Goal: Task Accomplishment & Management: Manage account settings

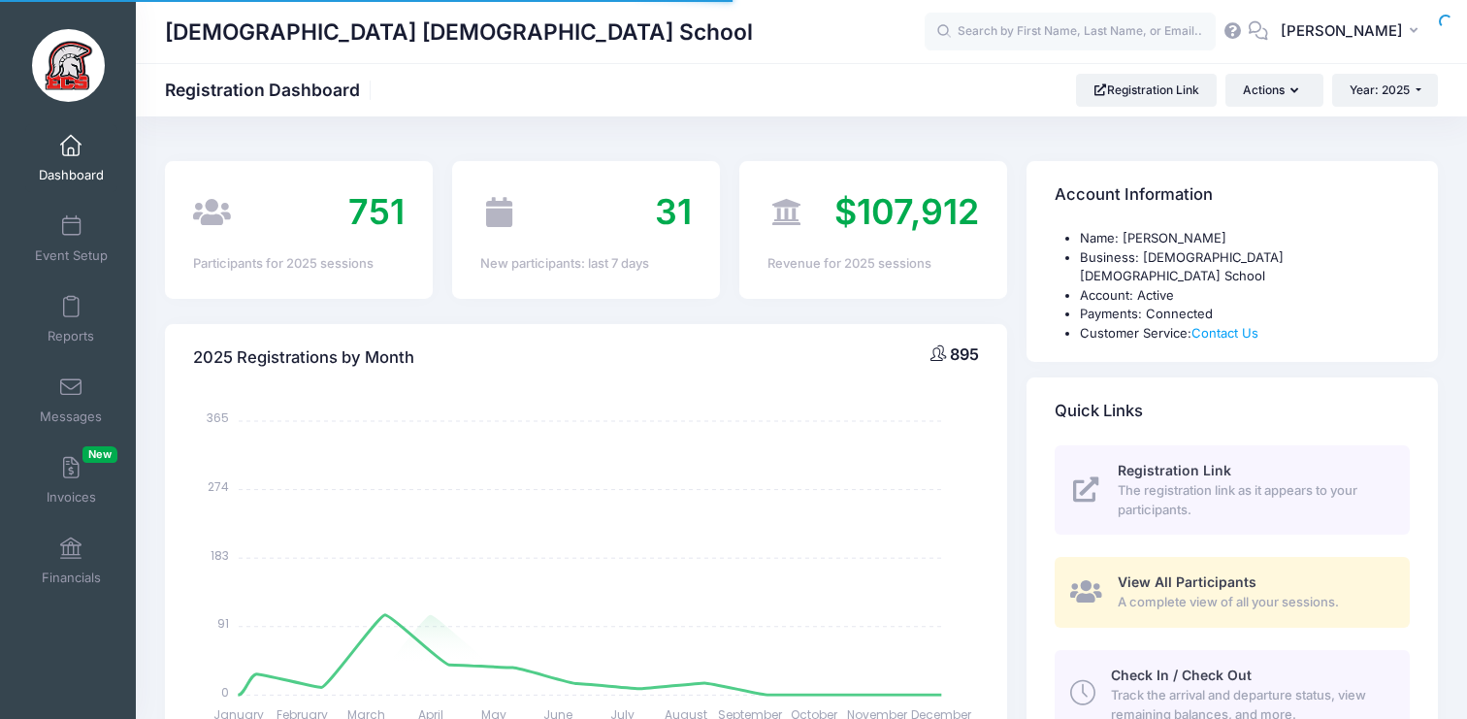
scroll to position [16, 0]
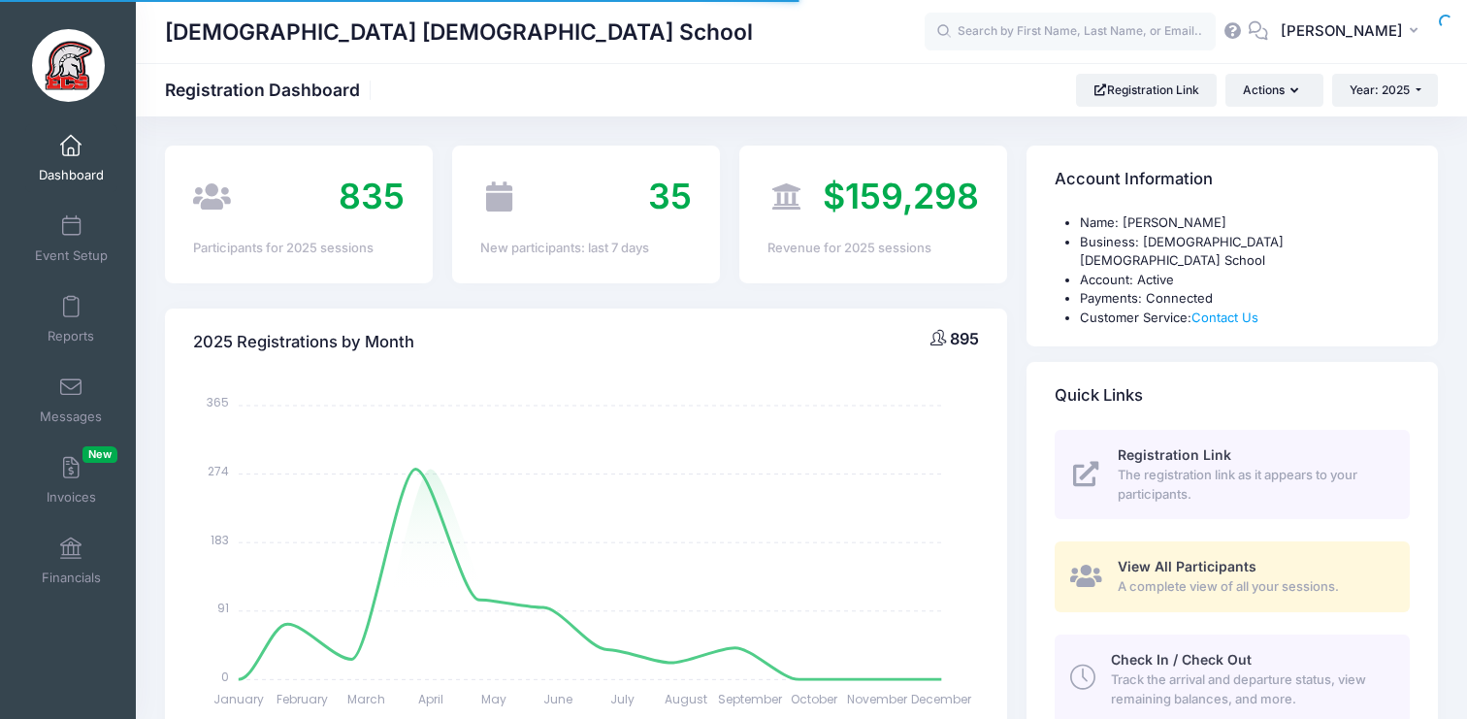
select select
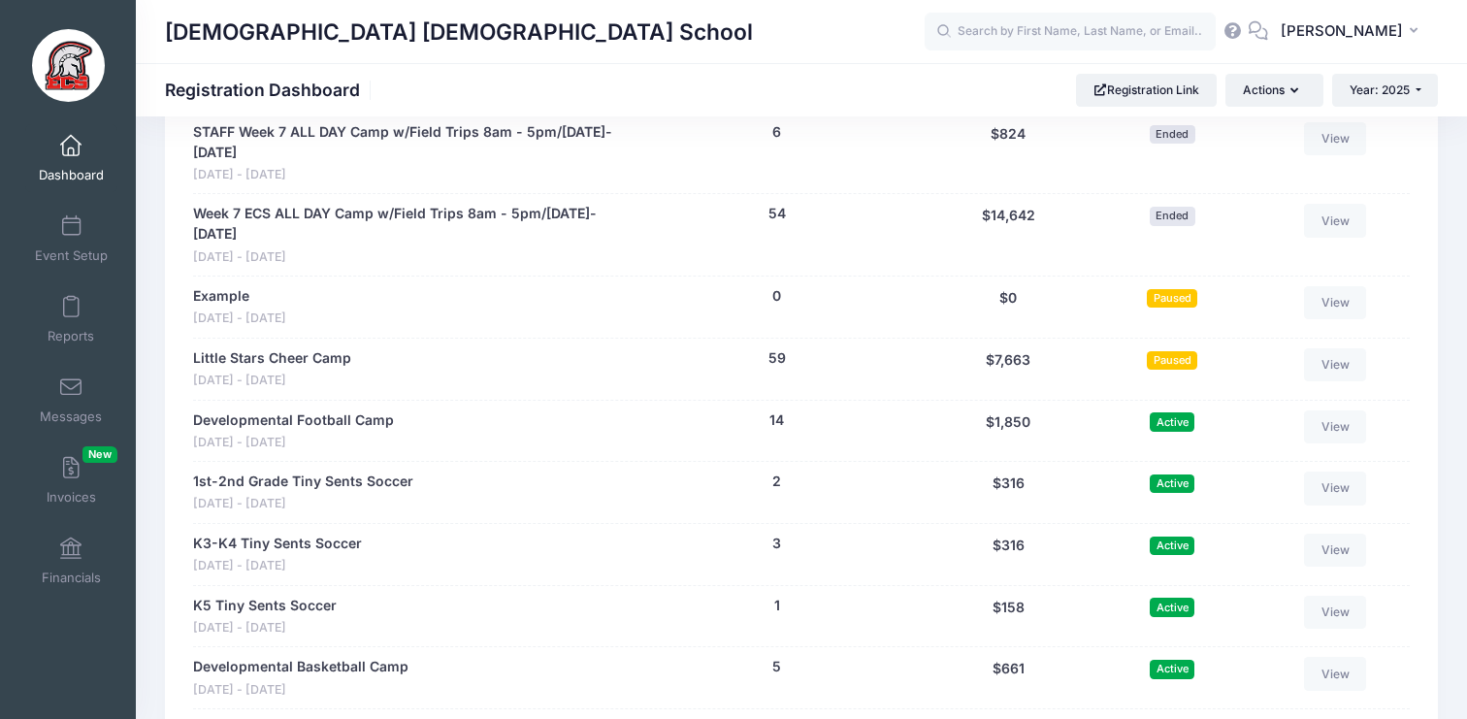
scroll to position [4084, 0]
click at [70, 160] on link "Dashboard" at bounding box center [71, 158] width 92 height 68
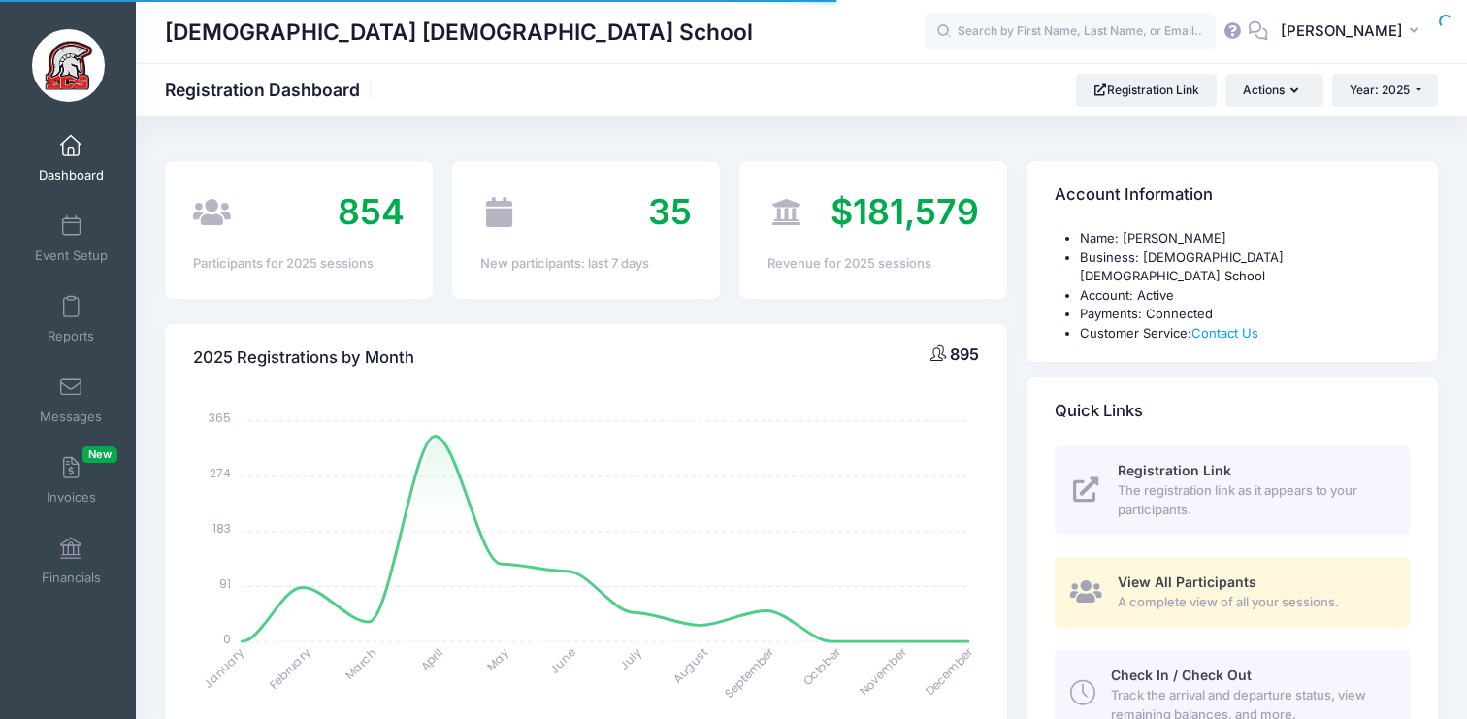
select select
